Goal: Use online tool/utility: Utilize a website feature to perform a specific function

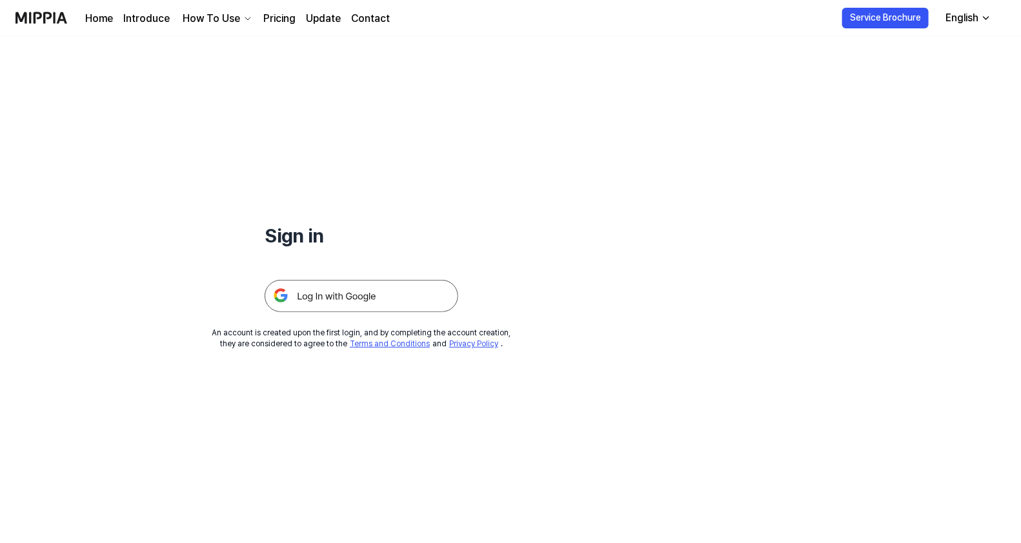
click at [380, 295] on img at bounding box center [361, 296] width 194 height 32
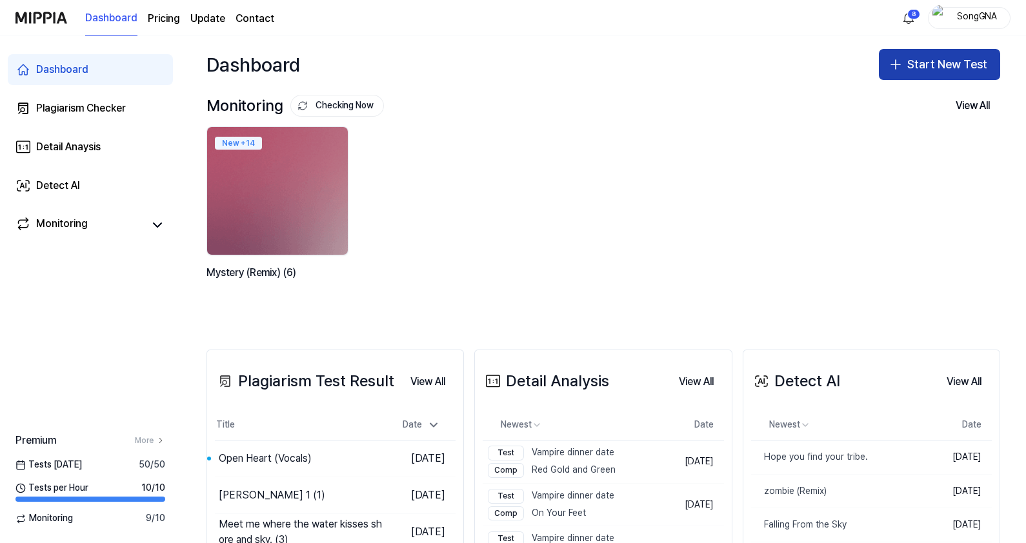
click at [928, 71] on button "Start New Test" at bounding box center [939, 64] width 121 height 31
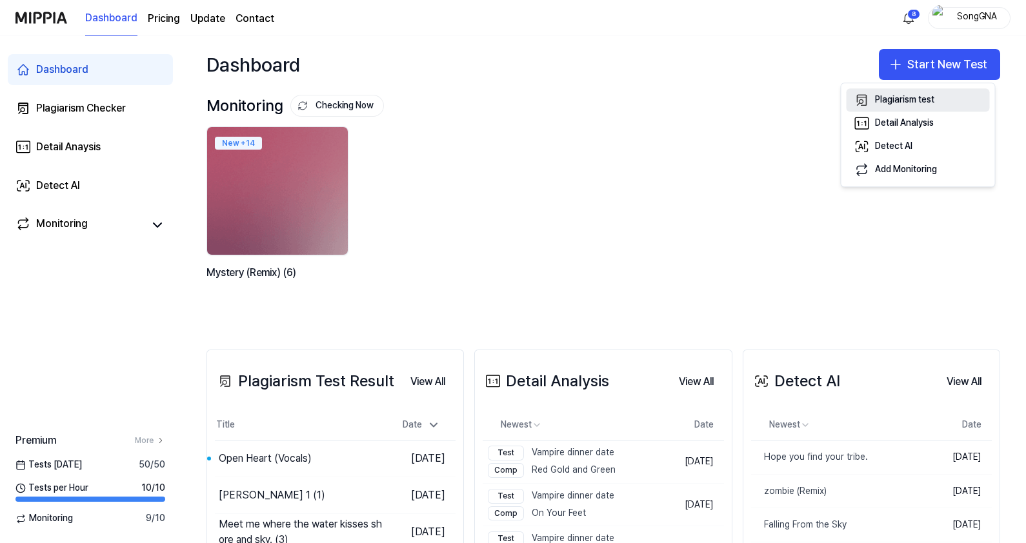
click at [854, 104] on icon "button" at bounding box center [861, 99] width 15 height 15
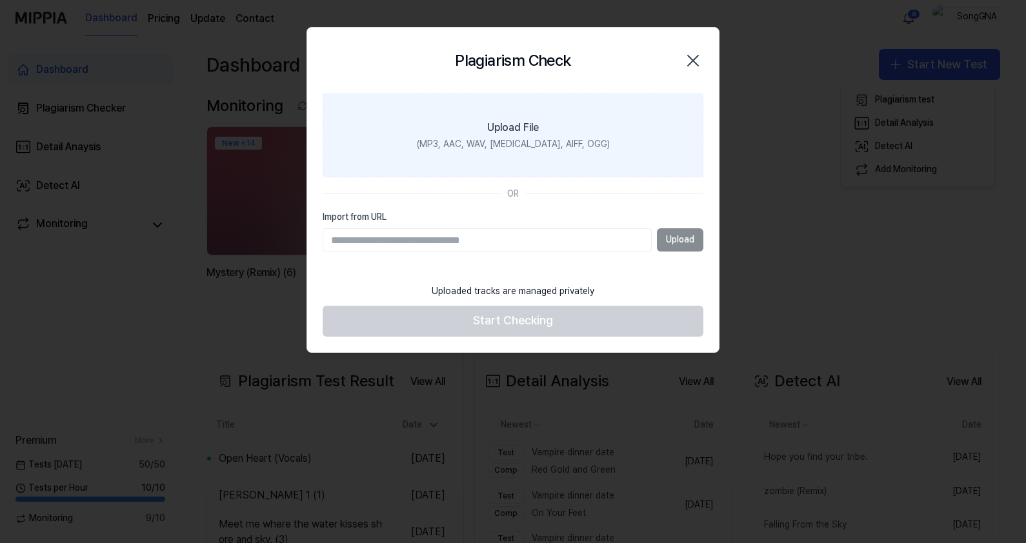
click at [518, 149] on div "(MP3, AAC, WAV, [MEDICAL_DATA], AIFF, OGG)" at bounding box center [513, 144] width 193 height 13
click at [0, 0] on input "Upload File (MP3, AAC, WAV, [MEDICAL_DATA], AIFF, OGG)" at bounding box center [0, 0] width 0 height 0
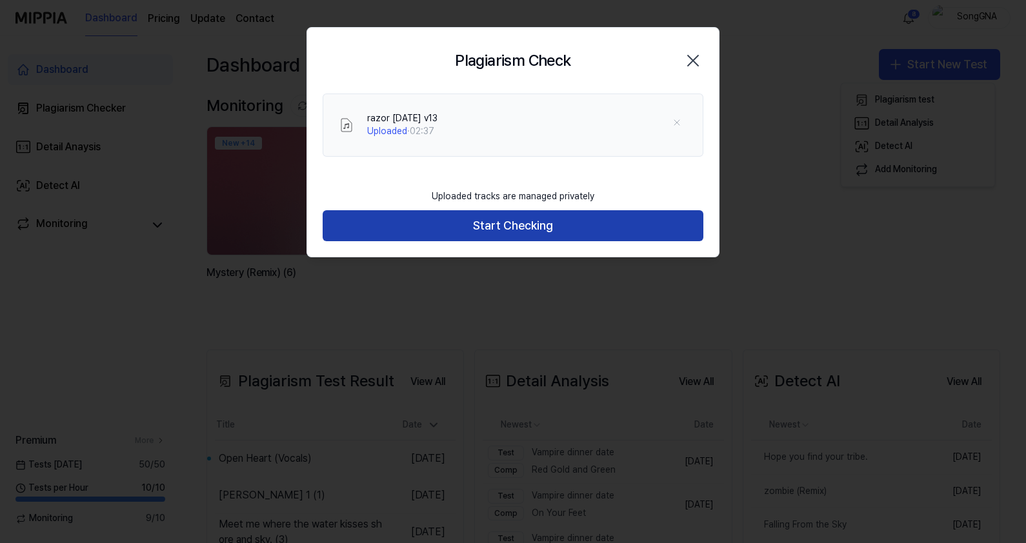
click at [498, 234] on button "Start Checking" at bounding box center [513, 225] width 381 height 31
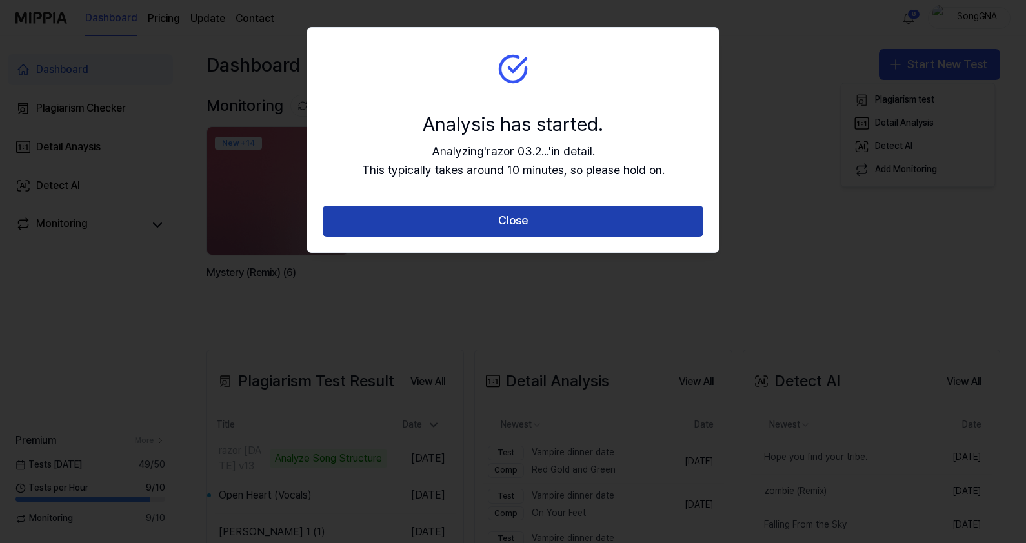
click at [529, 223] on button "Close" at bounding box center [513, 221] width 381 height 31
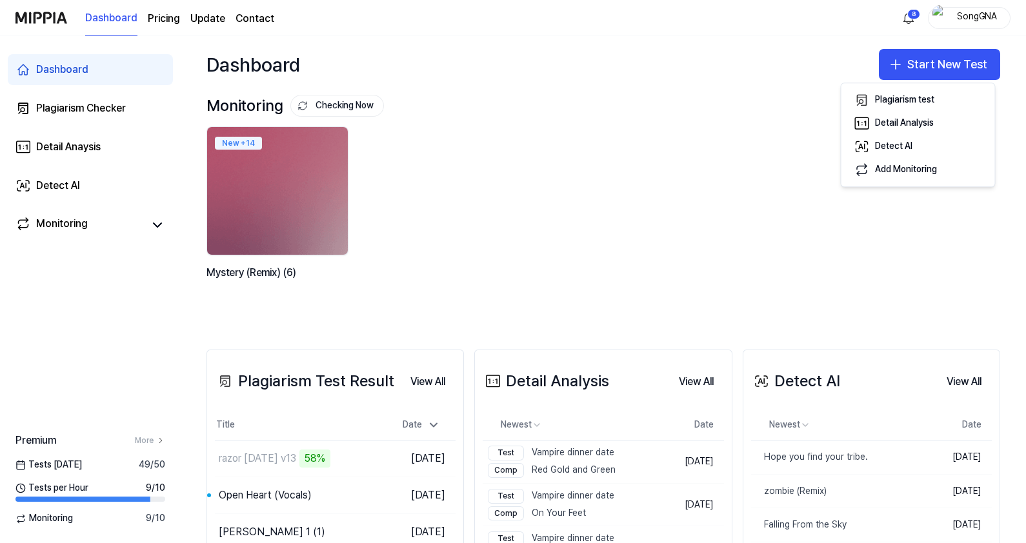
click at [484, 203] on div "New + 14 Mystery (Remix) (6)" at bounding box center [592, 218] width 793 height 185
